Goal: Task Accomplishment & Management: Use online tool/utility

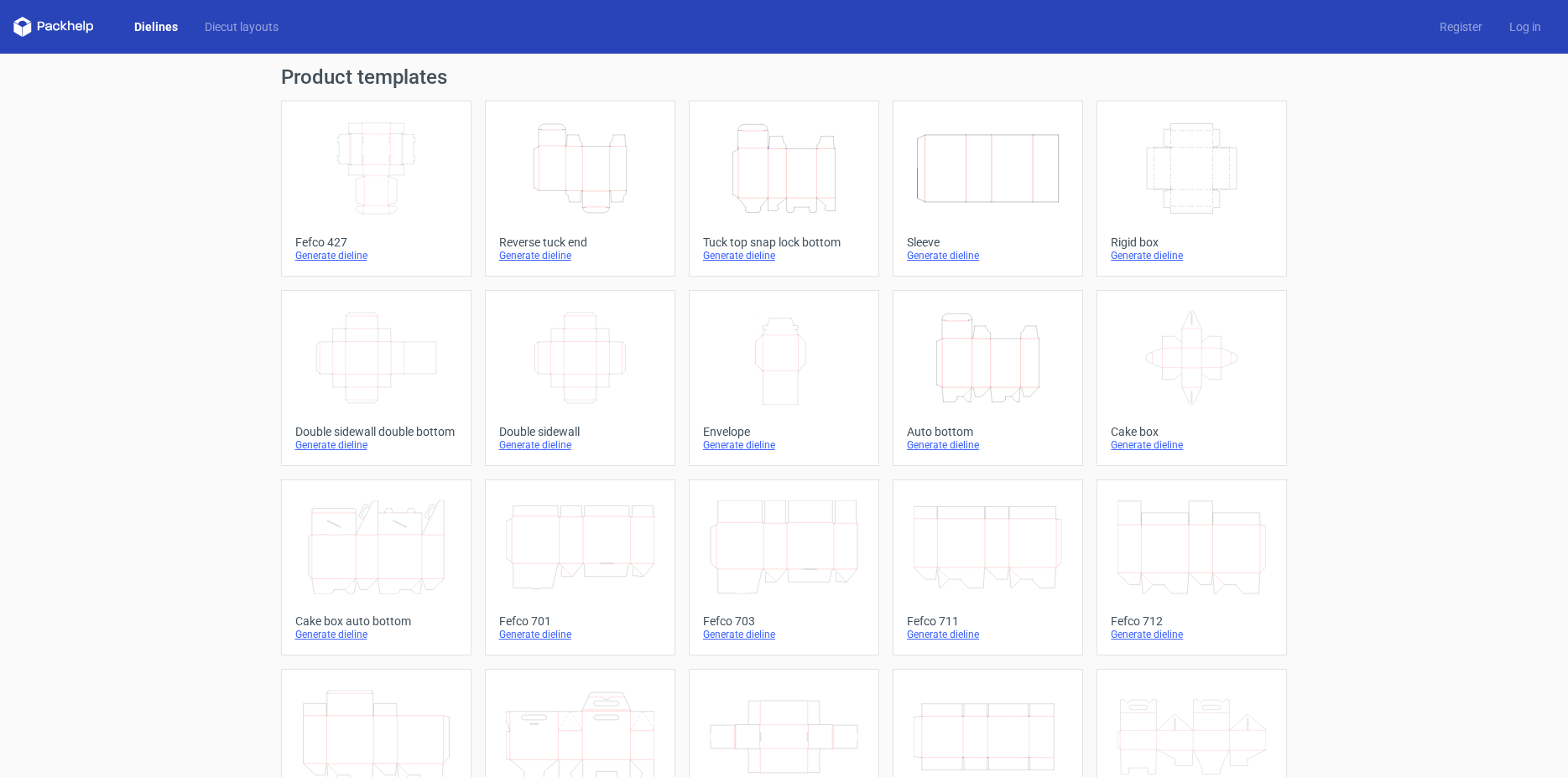
click at [777, 177] on icon "Height Depth Width" at bounding box center [784, 169] width 148 height 94
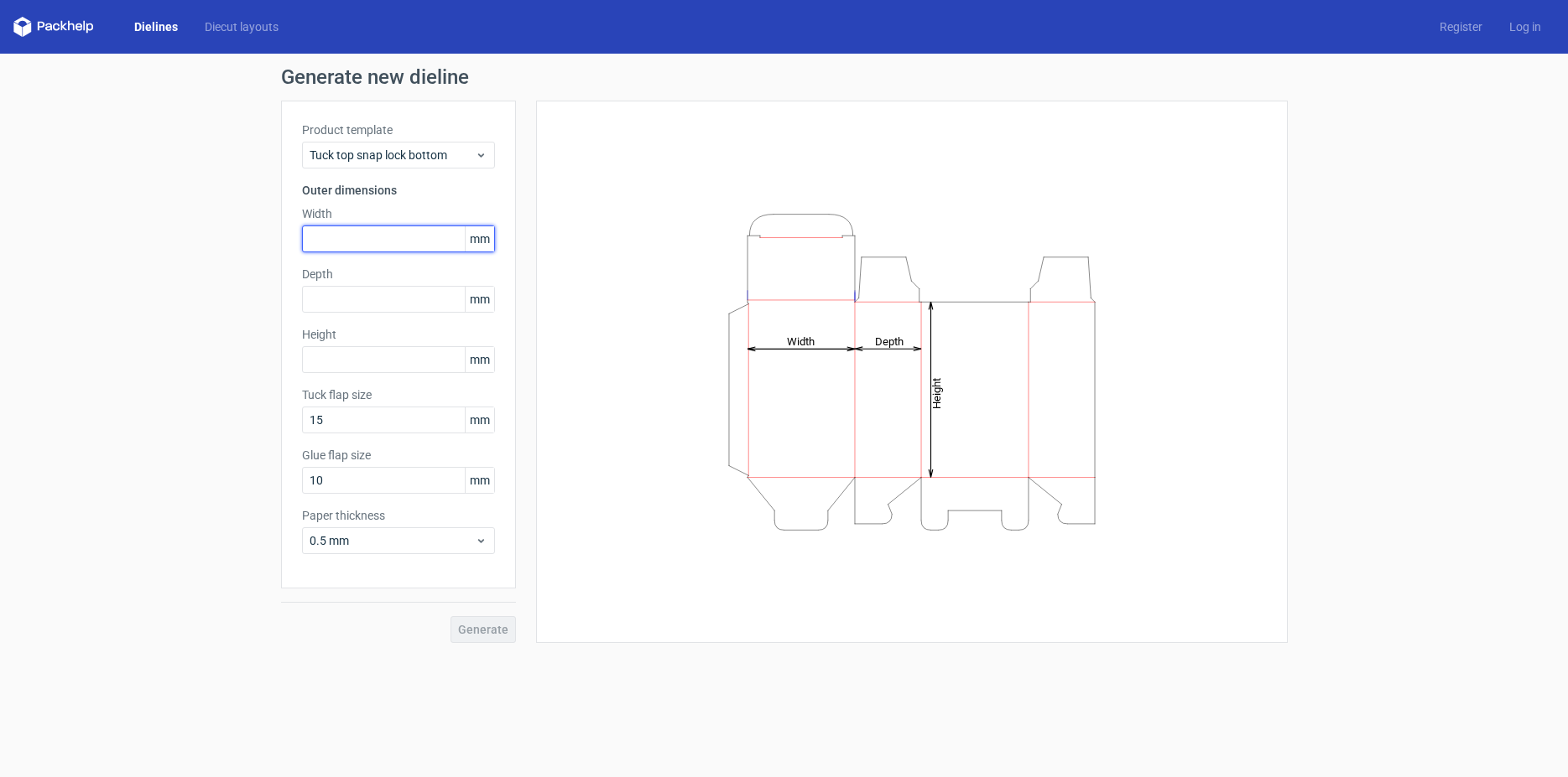
click at [334, 235] on input "text" at bounding box center [399, 239] width 193 height 27
type input "128"
type input "140"
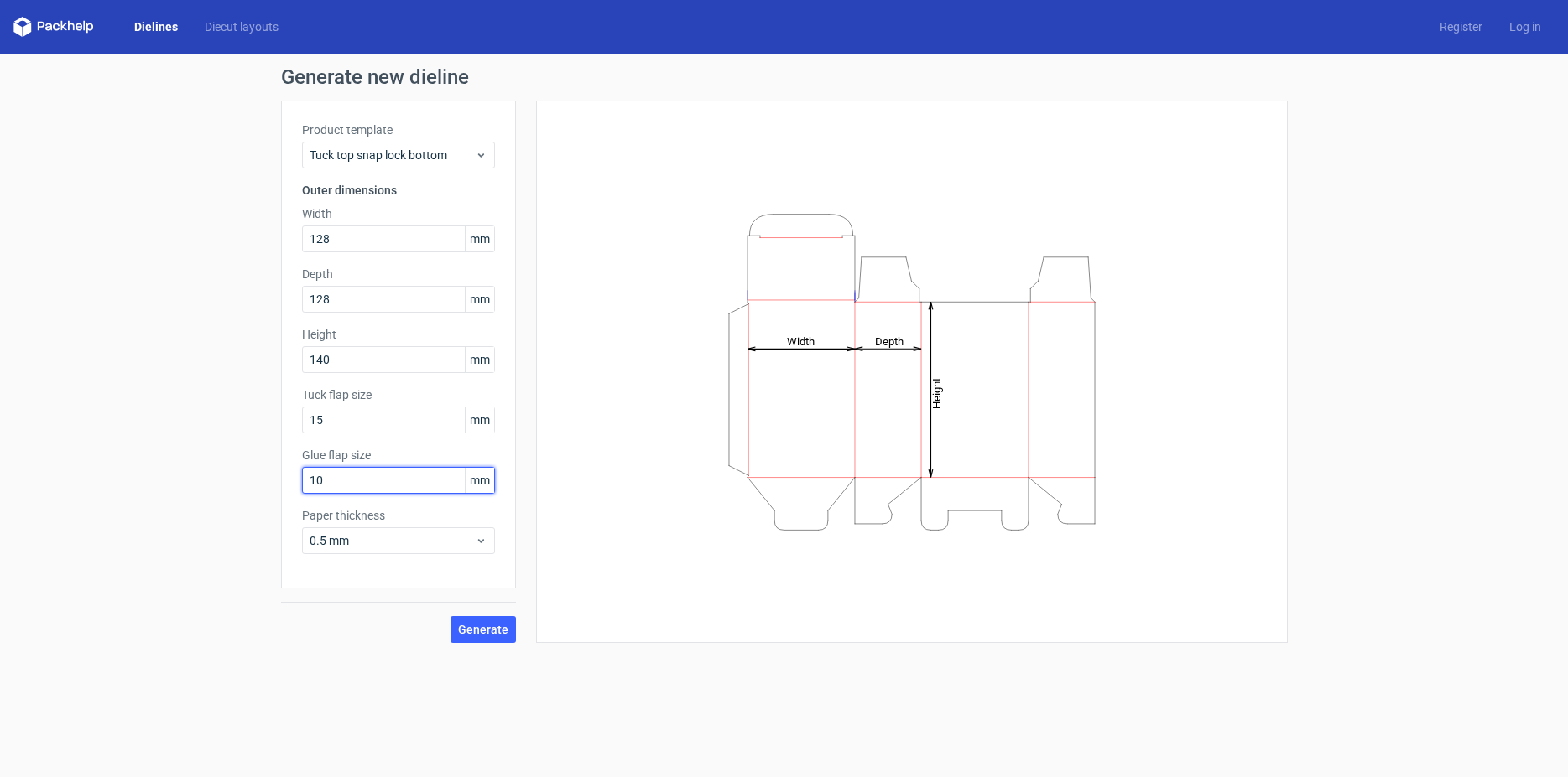
drag, startPoint x: 331, startPoint y: 483, endPoint x: 292, endPoint y: 484, distance: 39.0
click at [302, 485] on input "10" at bounding box center [399, 481] width 193 height 27
type input "20"
click at [473, 543] on span "0.5 mm" at bounding box center [391, 540] width 165 height 17
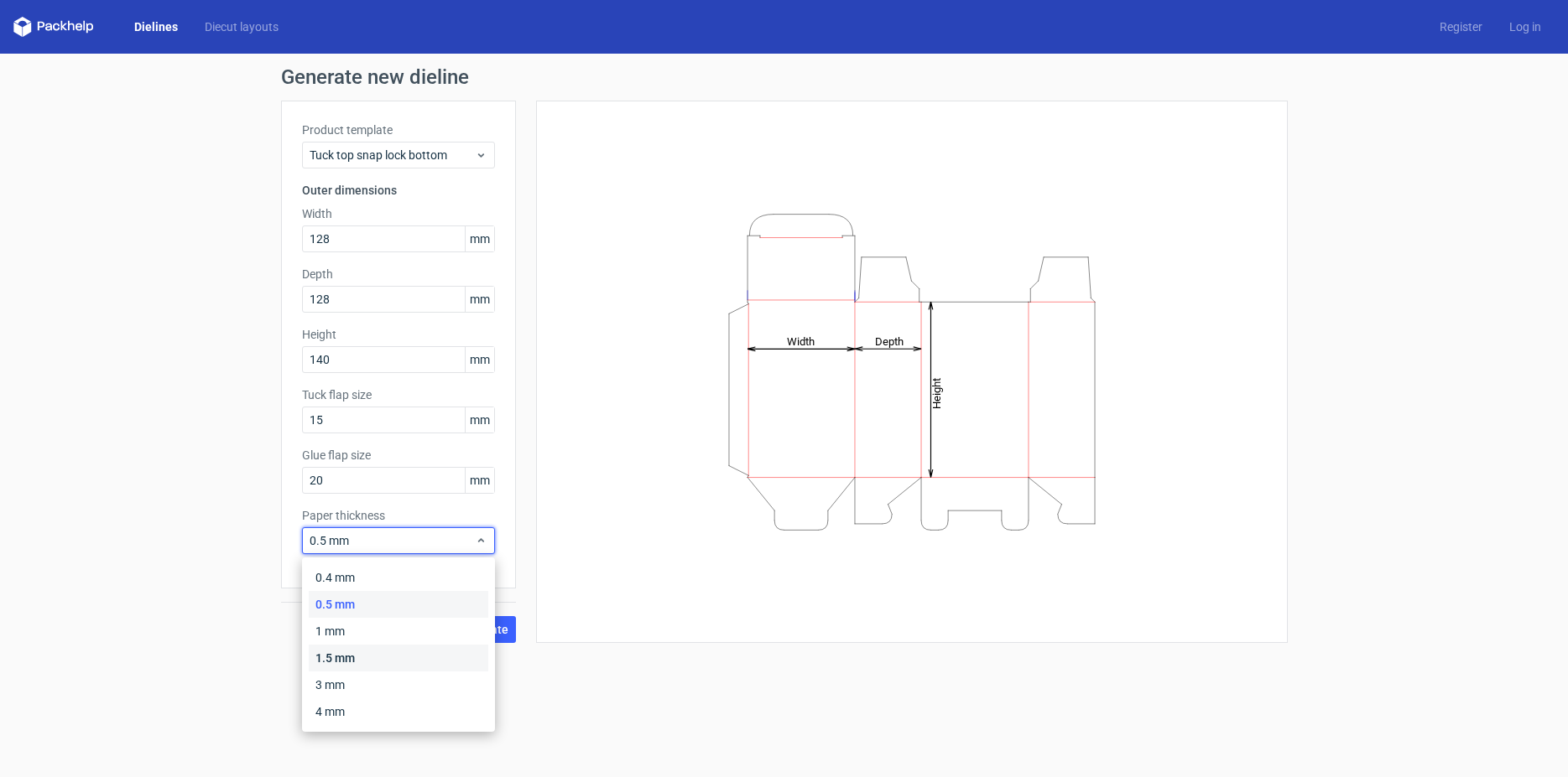
drag, startPoint x: 350, startPoint y: 664, endPoint x: 363, endPoint y: 659, distance: 13.9
click at [349, 664] on div "1.5 mm" at bounding box center [399, 659] width 179 height 27
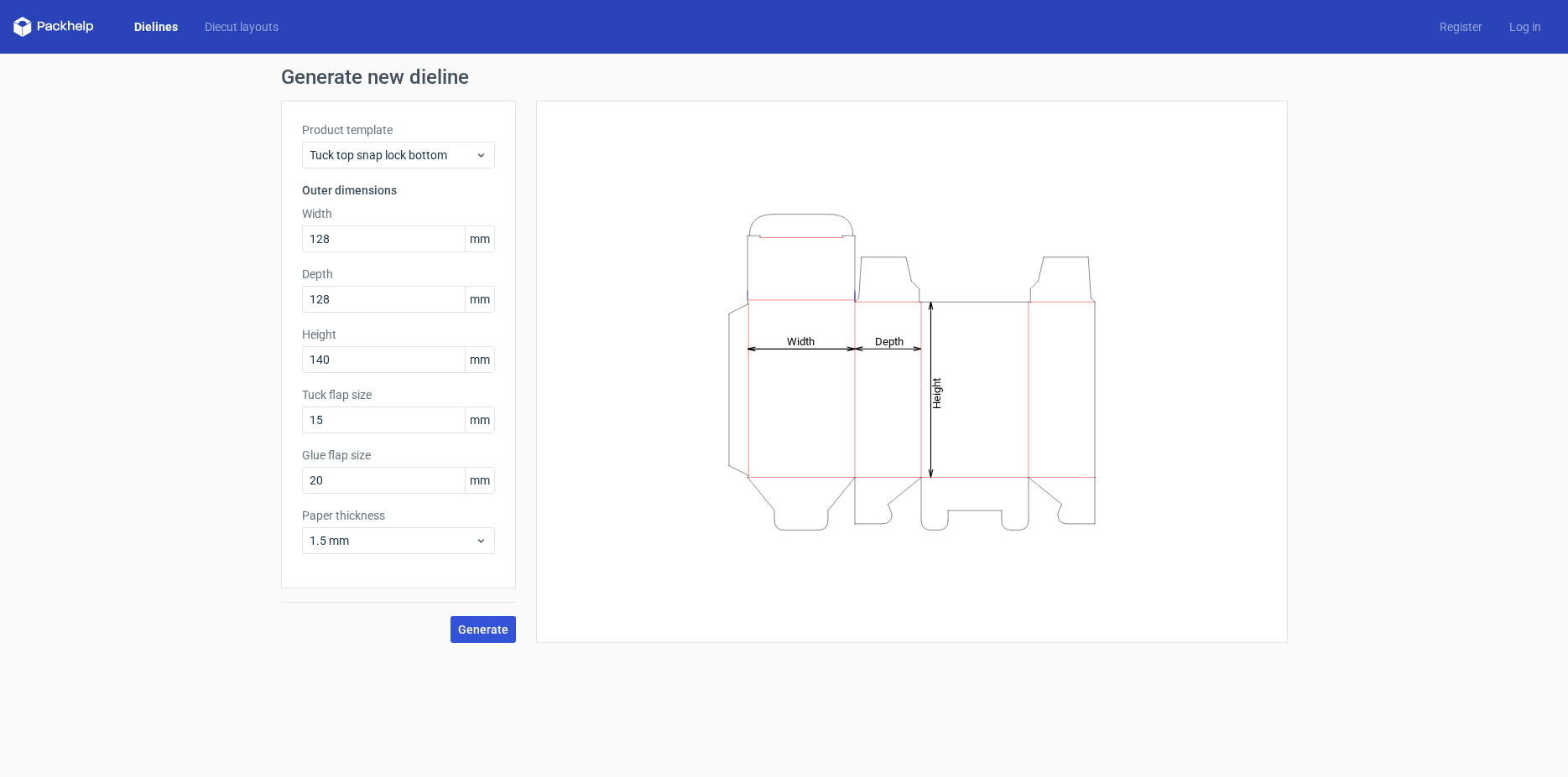
click at [495, 625] on span "Generate" at bounding box center [484, 630] width 51 height 12
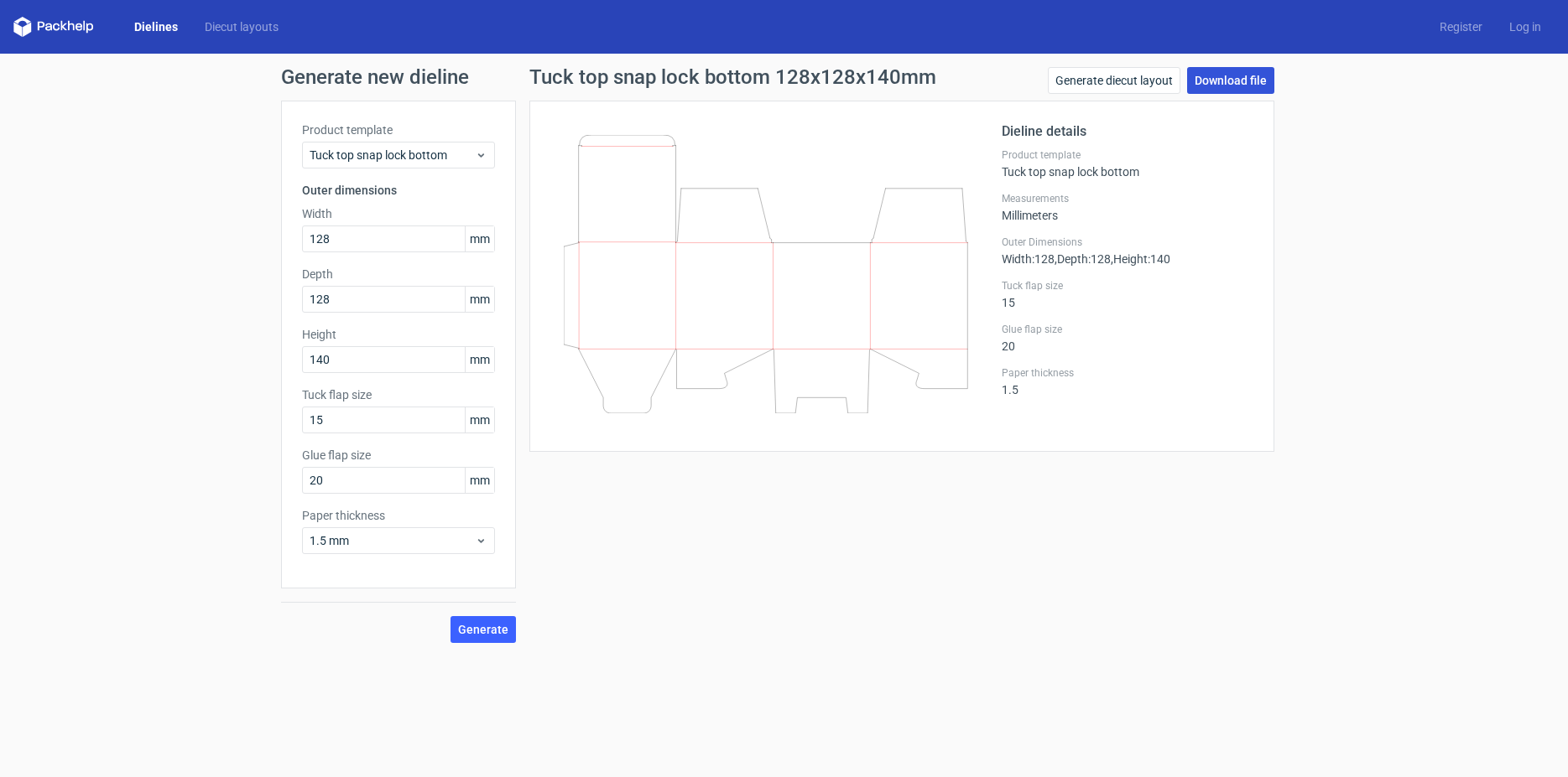
click at [1221, 81] on link "Download file" at bounding box center [1230, 81] width 87 height 27
